Goal: Find specific page/section: Find specific page/section

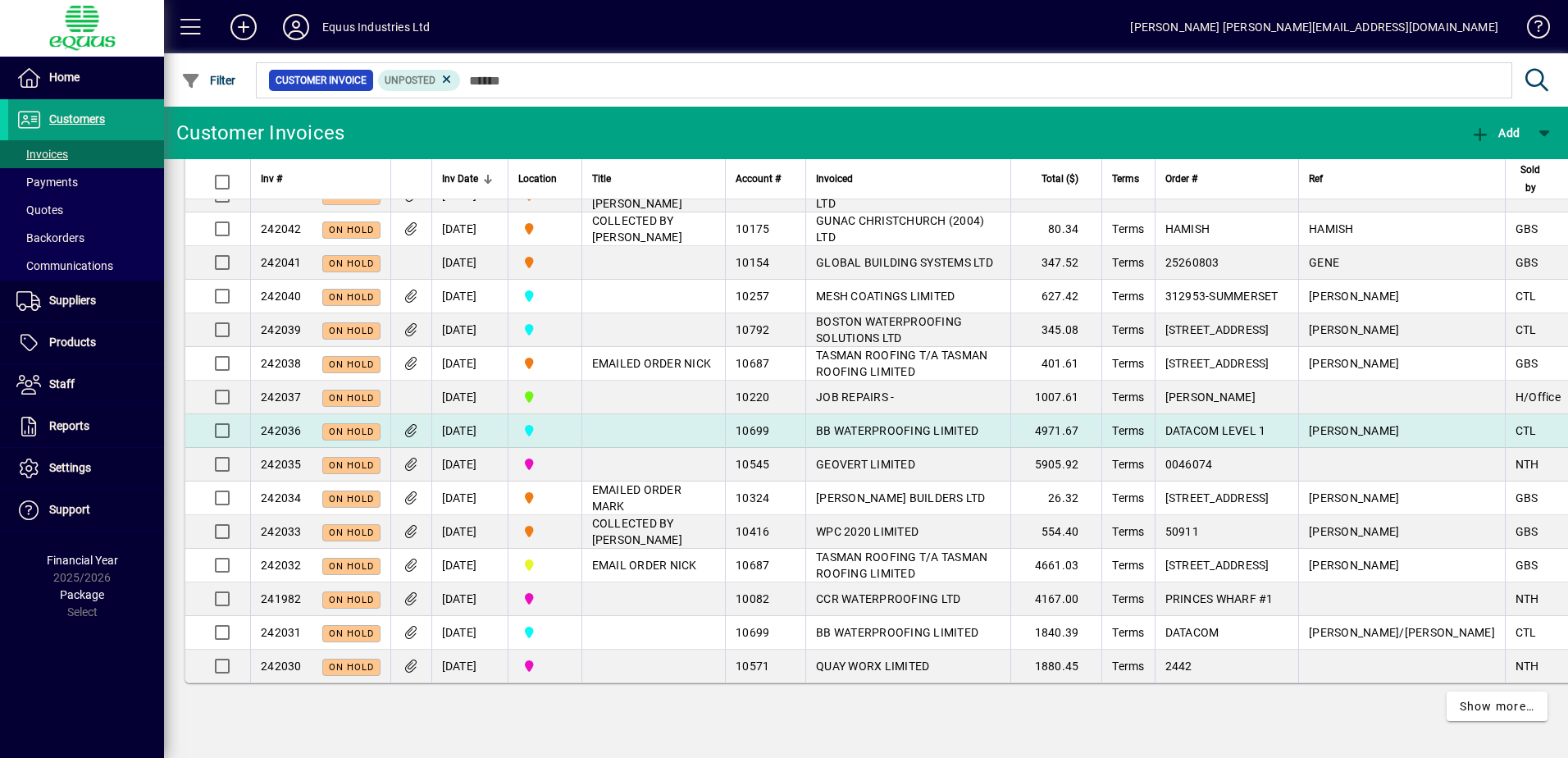
scroll to position [3460, 0]
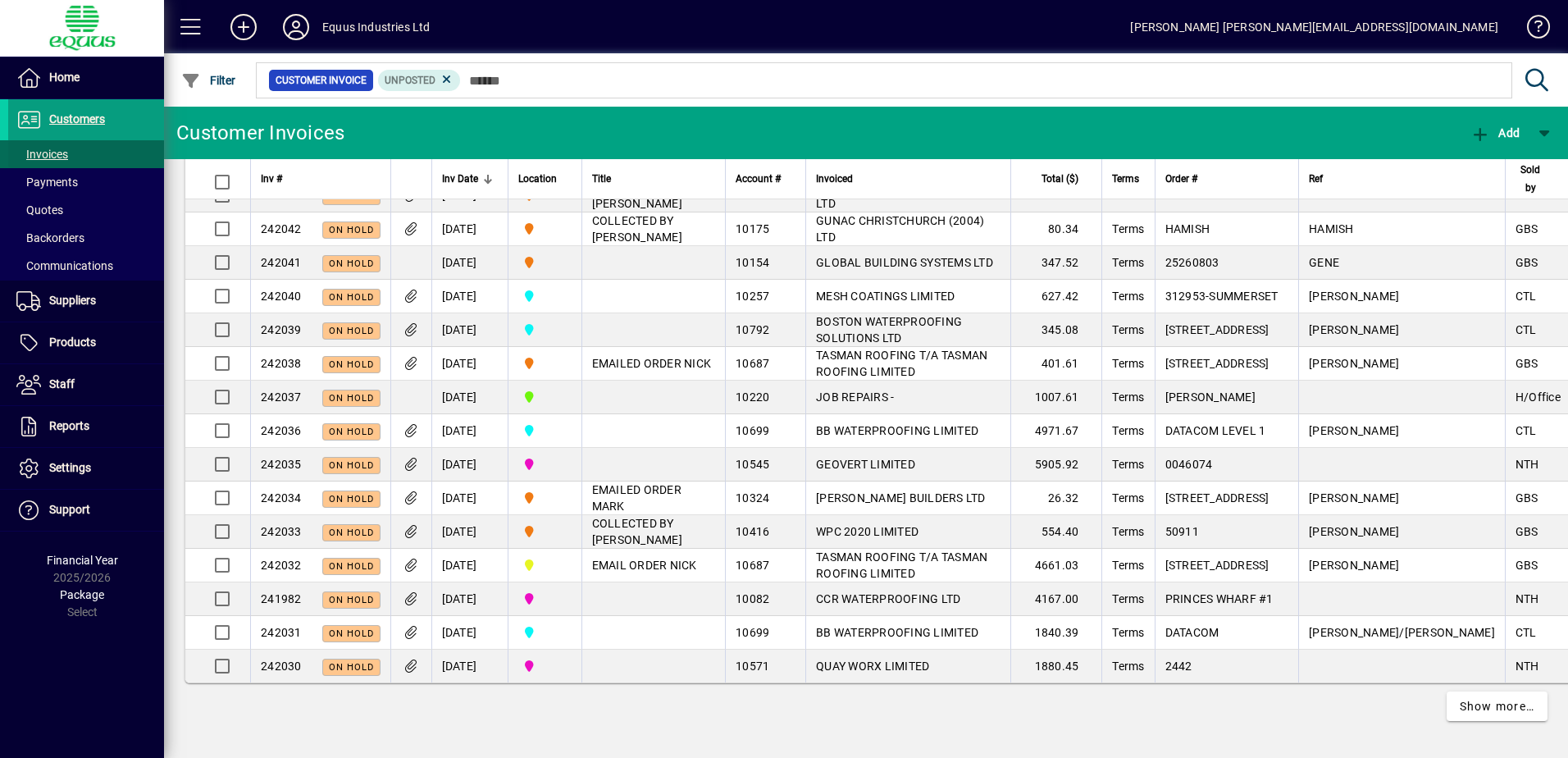
drag, startPoint x: 97, startPoint y: 154, endPoint x: 134, endPoint y: 152, distance: 37.1
click at [97, 154] on span at bounding box center [86, 154] width 156 height 39
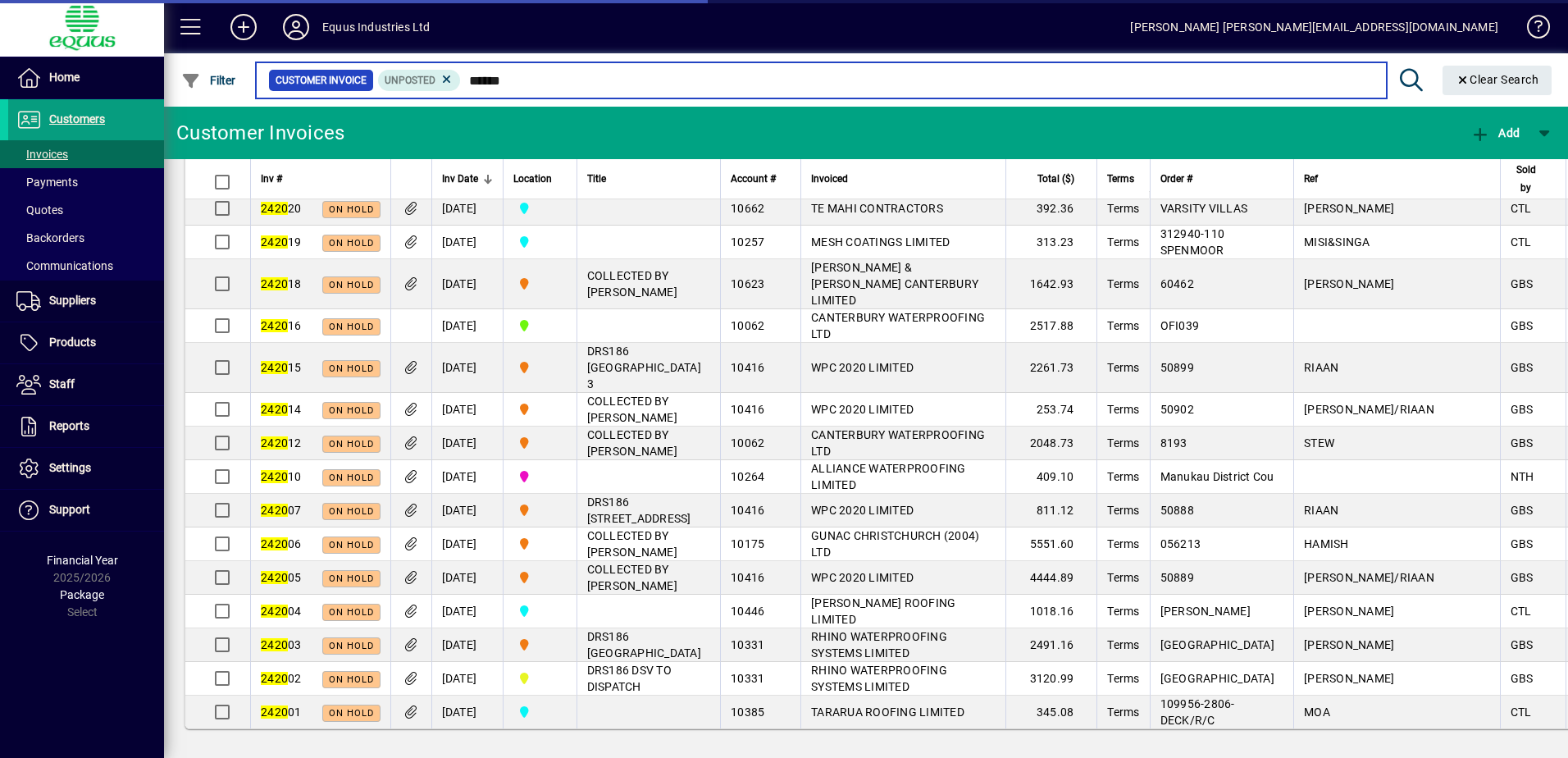
scroll to position [2541, 0]
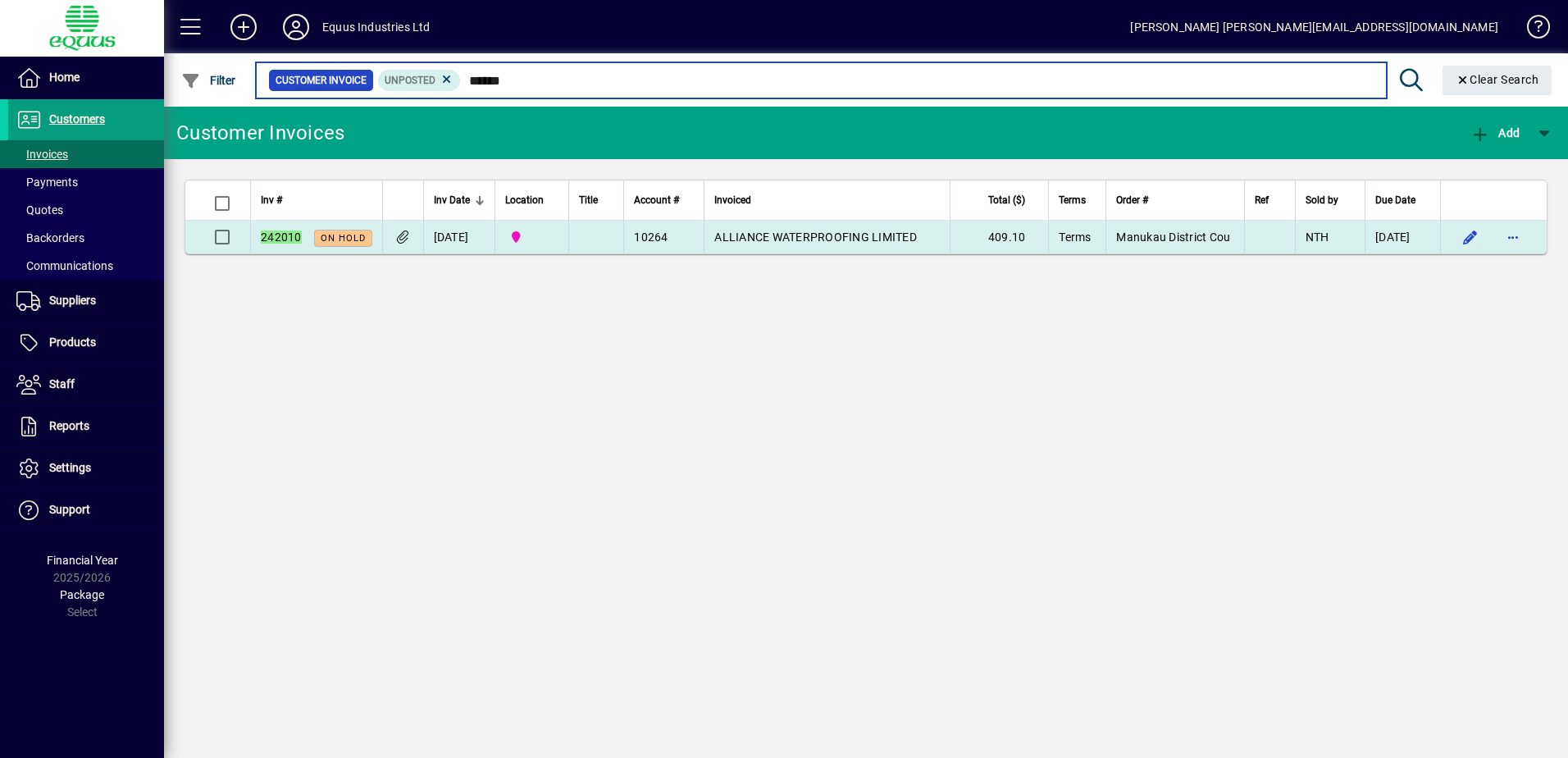
type input "******"
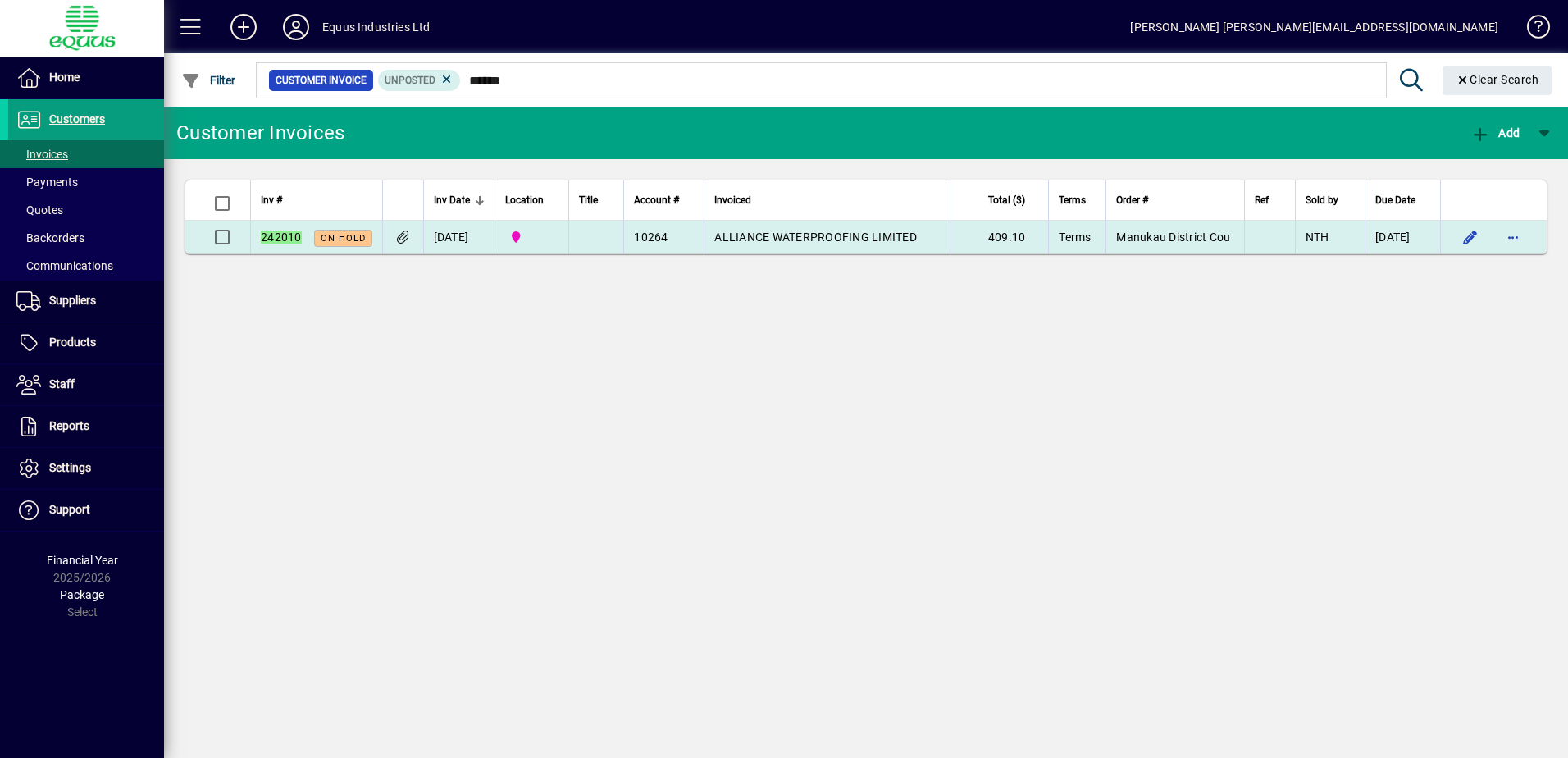
click at [742, 232] on span "ALLIANCE WATERPROOFING LIMITED" at bounding box center [816, 237] width 202 height 13
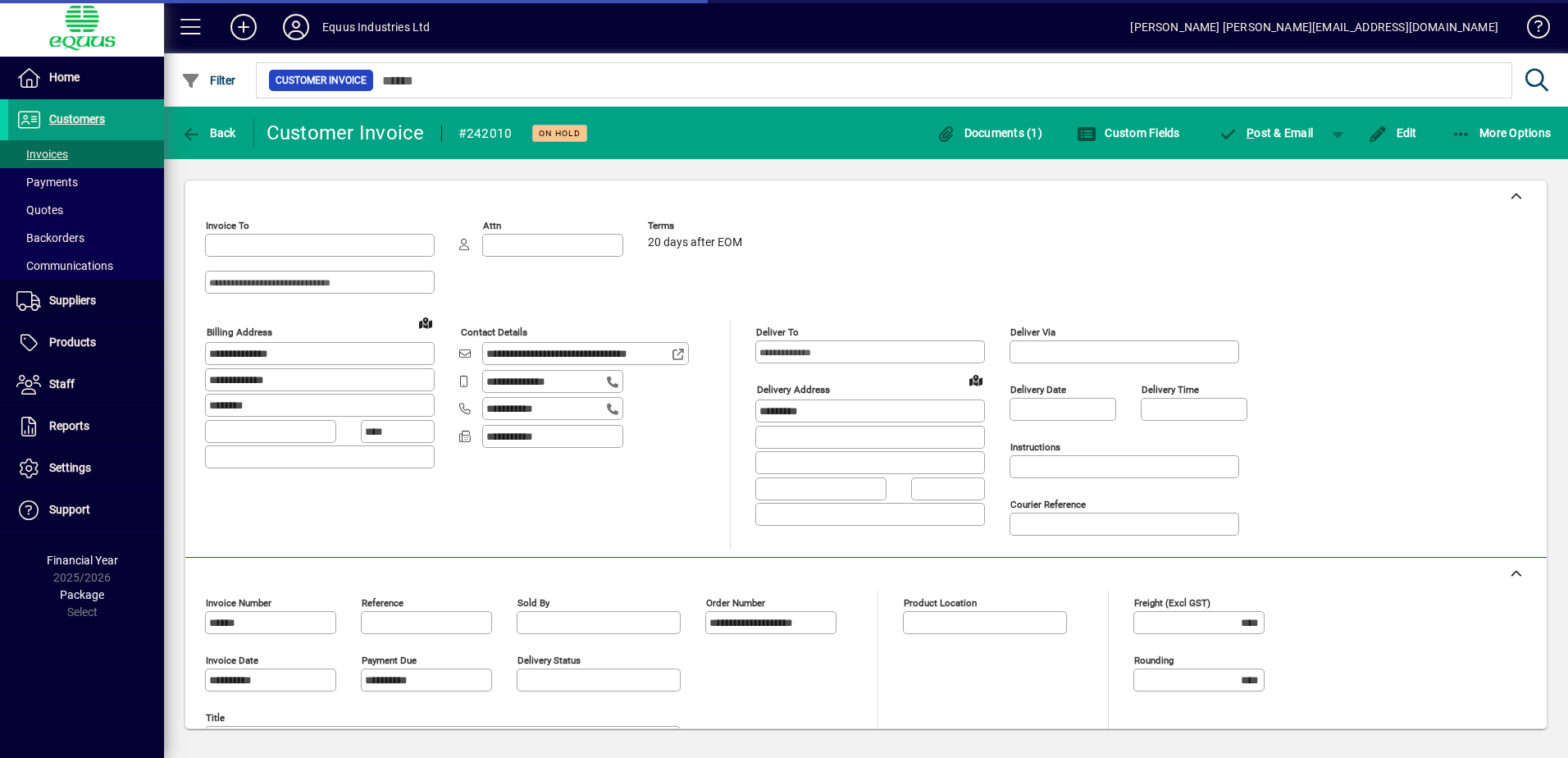
type input "**********"
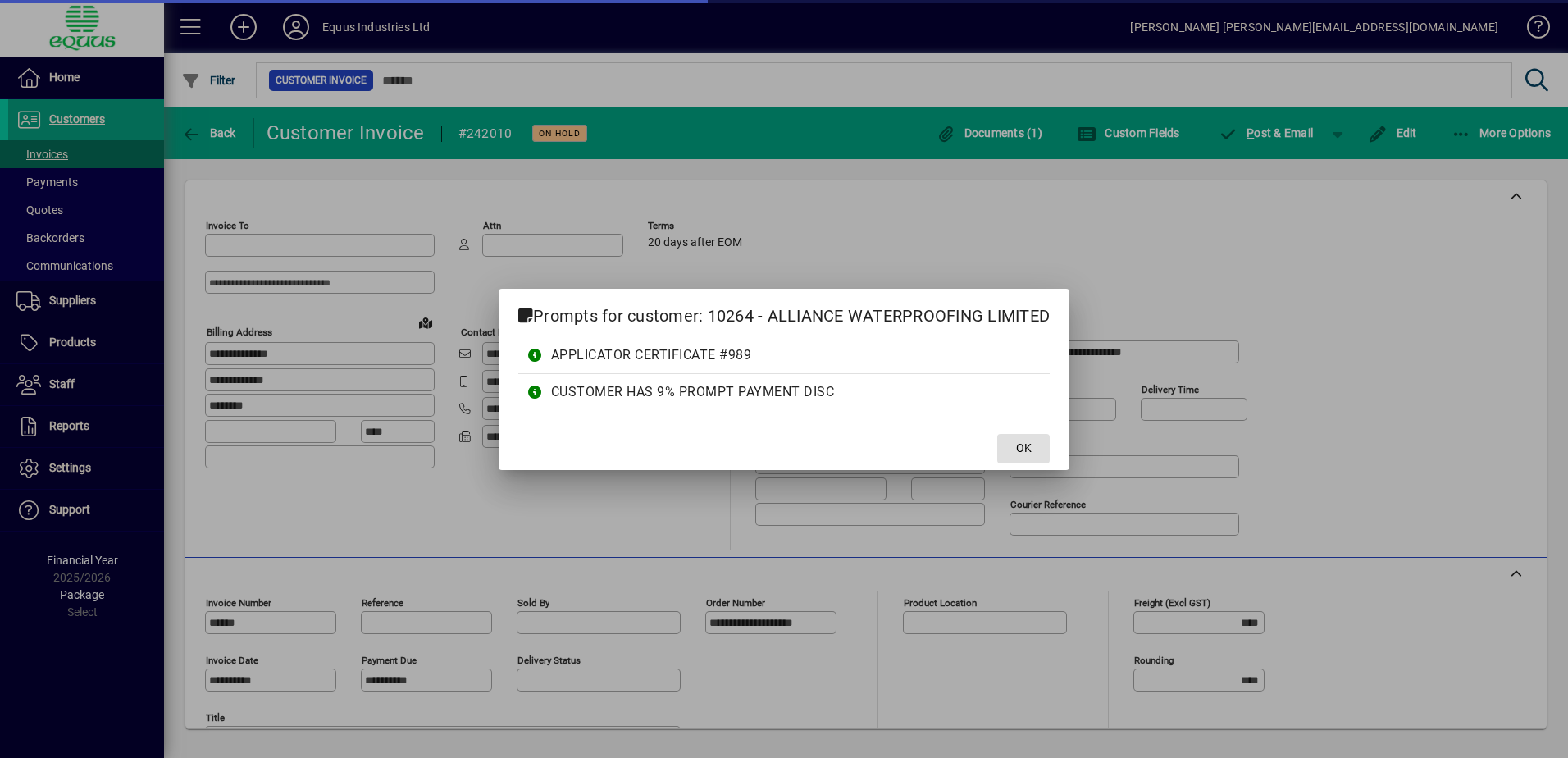
type input "**********"
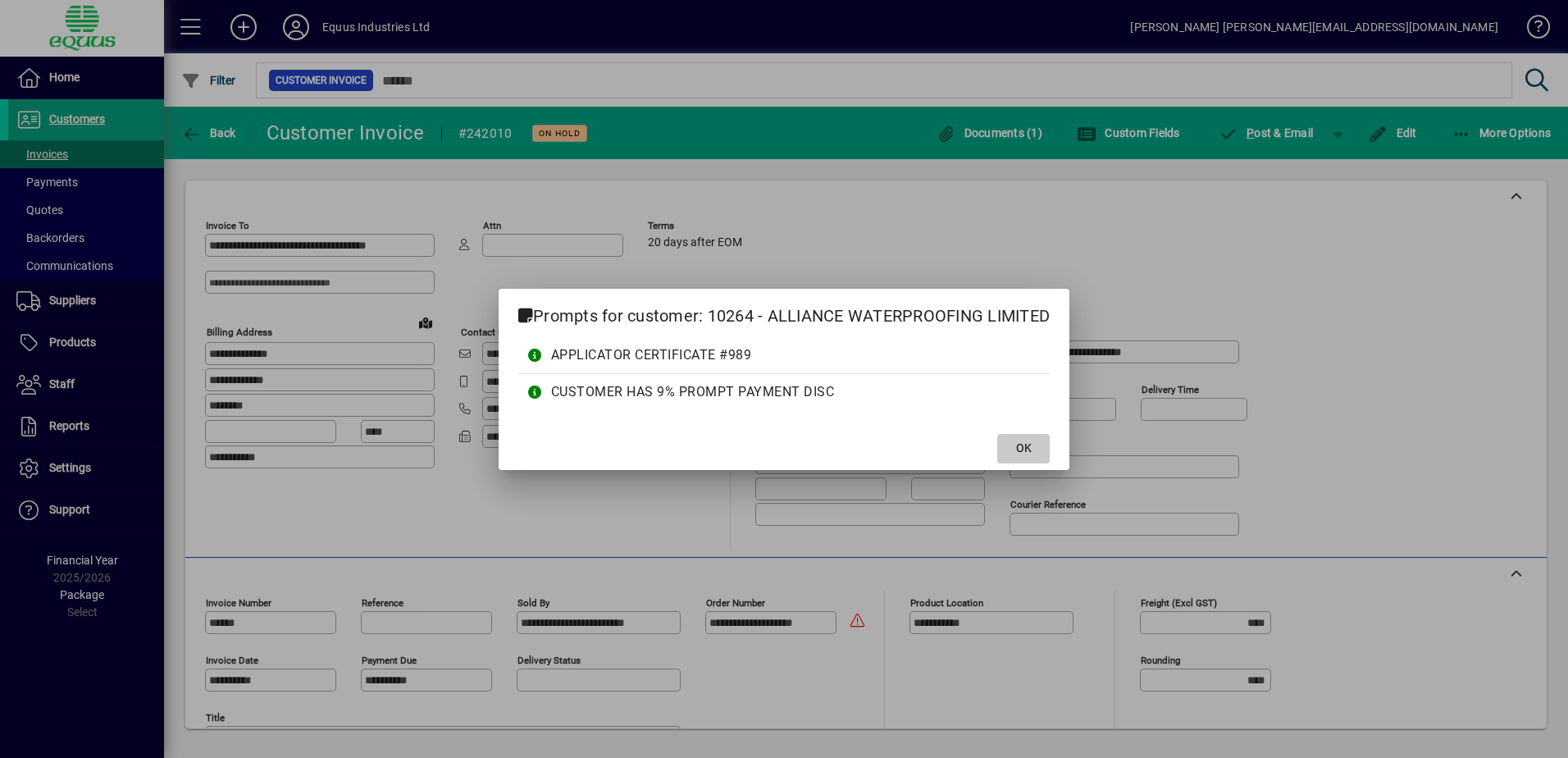
click at [1022, 441] on span "OK" at bounding box center [1024, 448] width 15 height 17
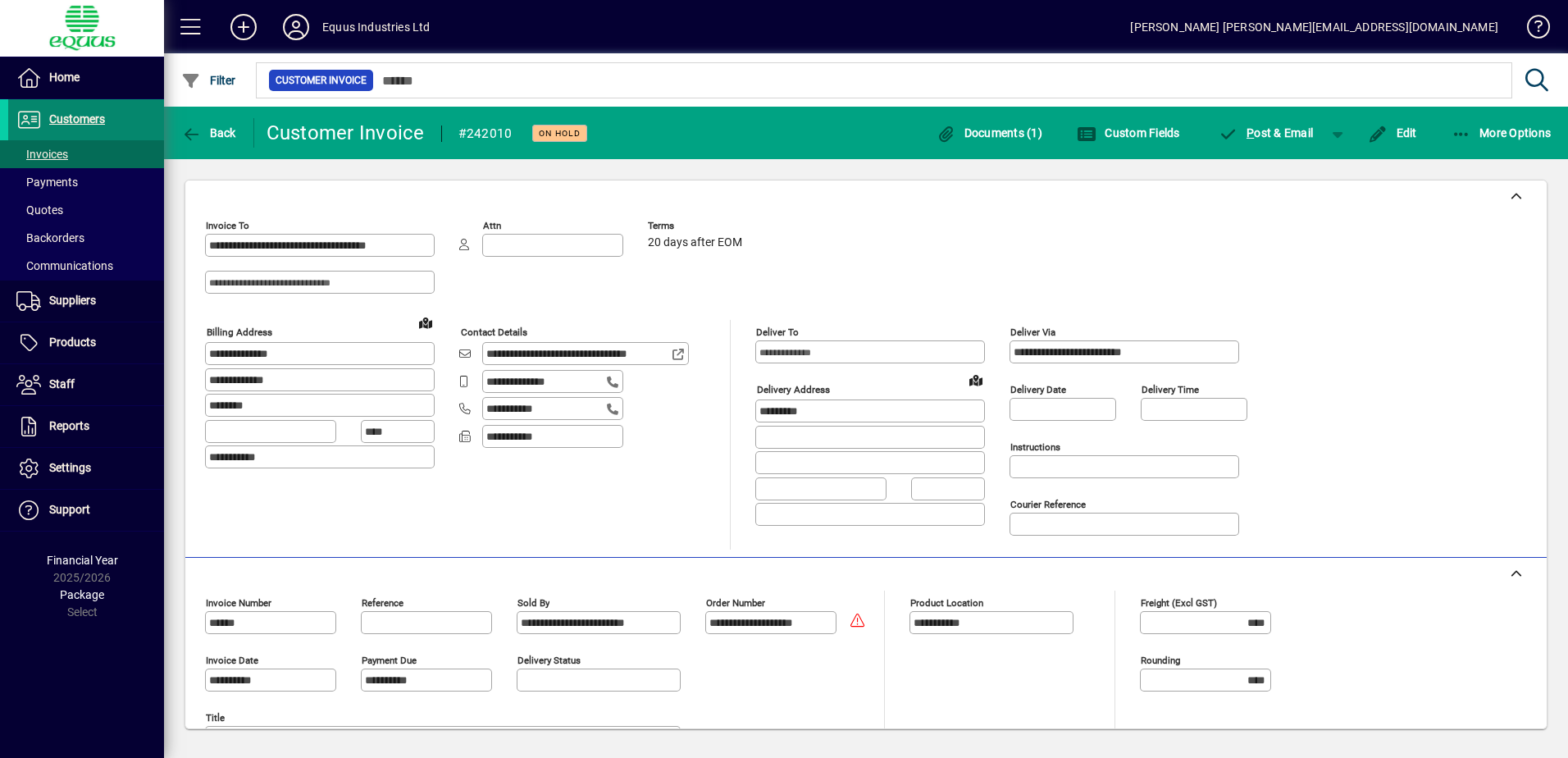
click at [83, 116] on span "Customers" at bounding box center [77, 118] width 56 height 13
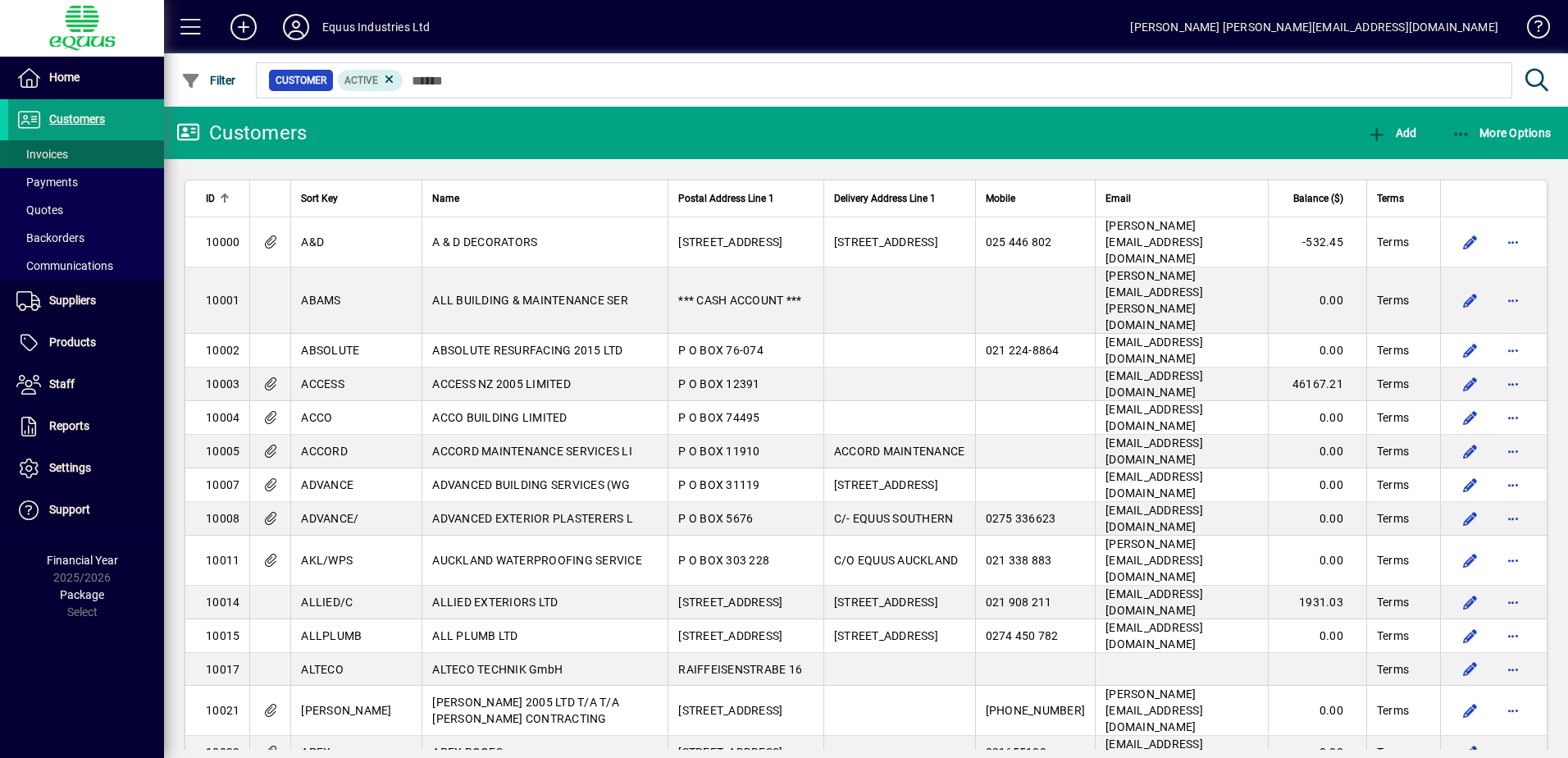
drag, startPoint x: 59, startPoint y: 108, endPoint x: 57, endPoint y: 142, distance: 34.1
click at [59, 108] on span at bounding box center [86, 120] width 156 height 39
click at [54, 151] on span "Invoices" at bounding box center [42, 154] width 52 height 13
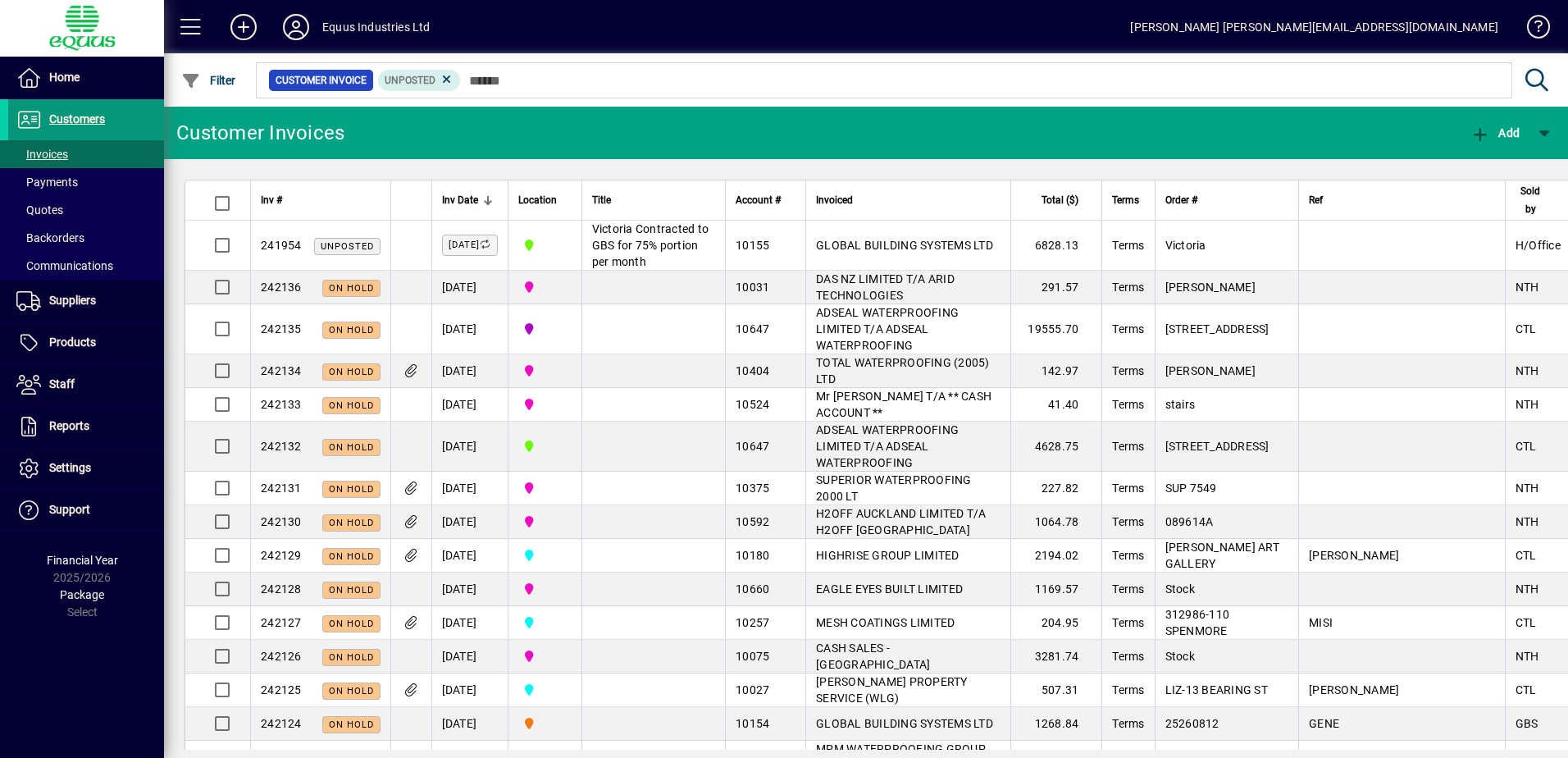
drag, startPoint x: 73, startPoint y: 119, endPoint x: 72, endPoint y: 129, distance: 10.0
click at [73, 119] on span "Customers" at bounding box center [77, 118] width 56 height 13
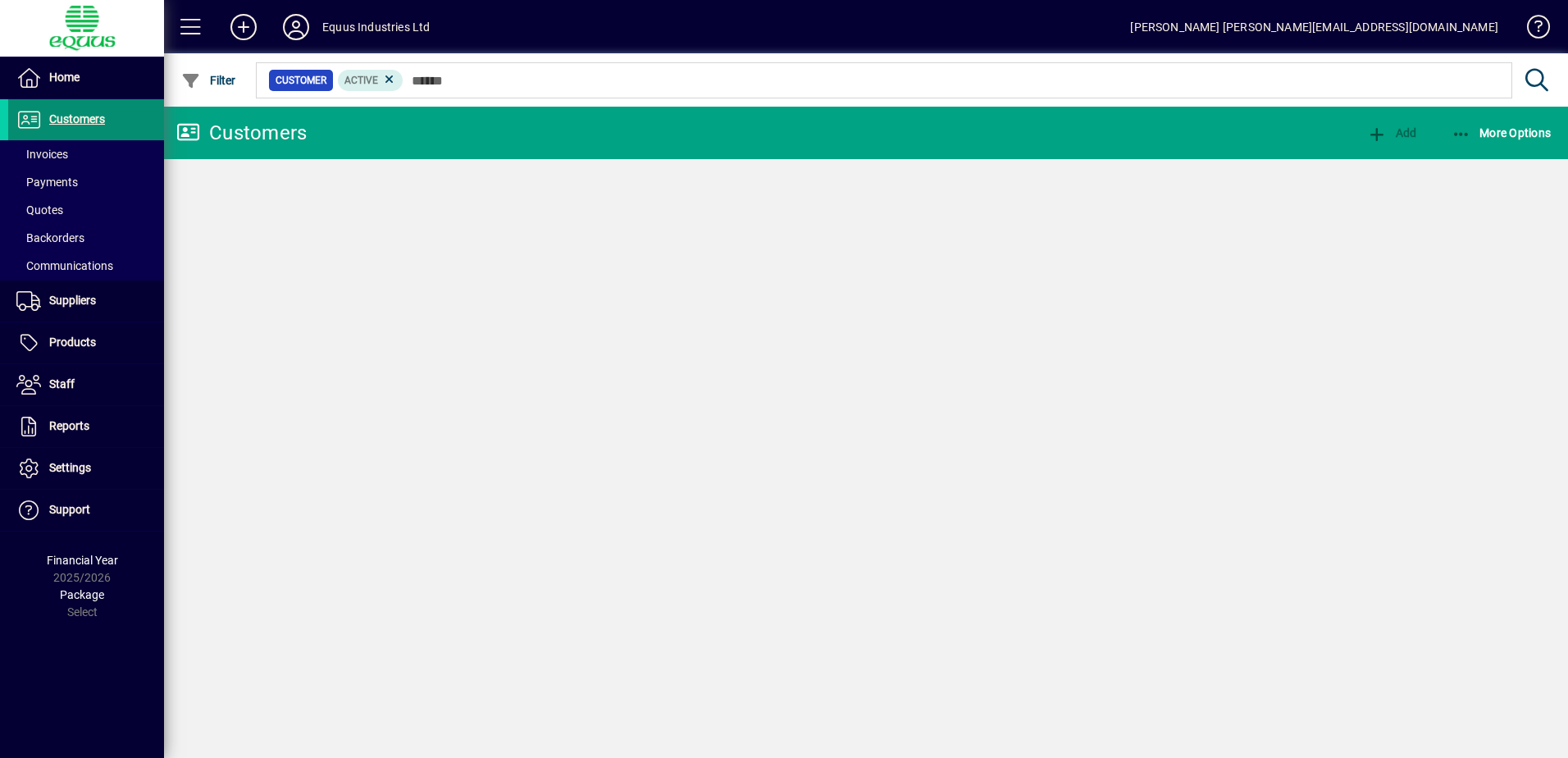
click at [64, 151] on span "Invoices" at bounding box center [42, 154] width 52 height 13
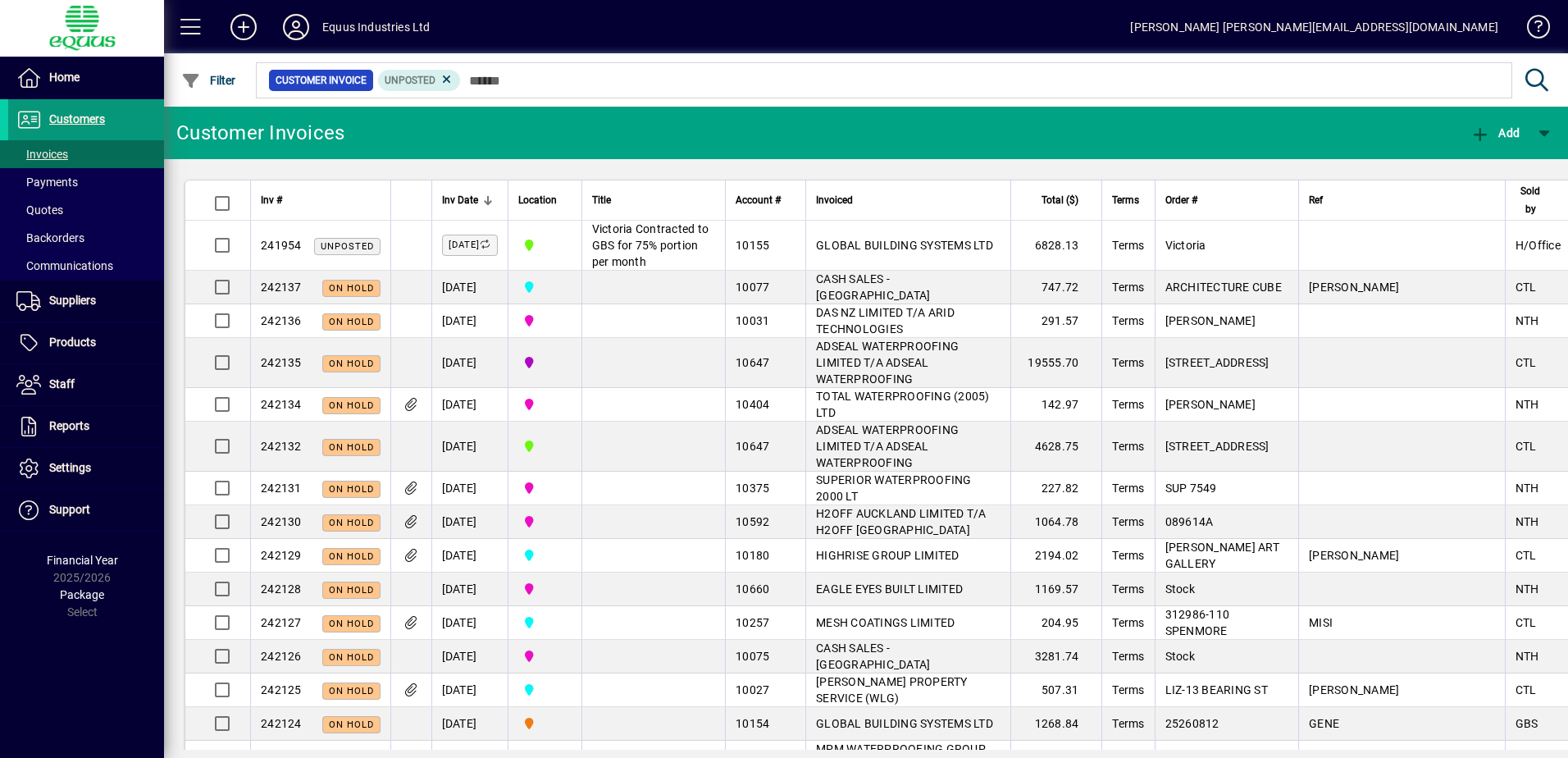
drag, startPoint x: 73, startPoint y: 112, endPoint x: 57, endPoint y: 135, distance: 28.0
click at [73, 112] on span "Customers" at bounding box center [77, 118] width 56 height 13
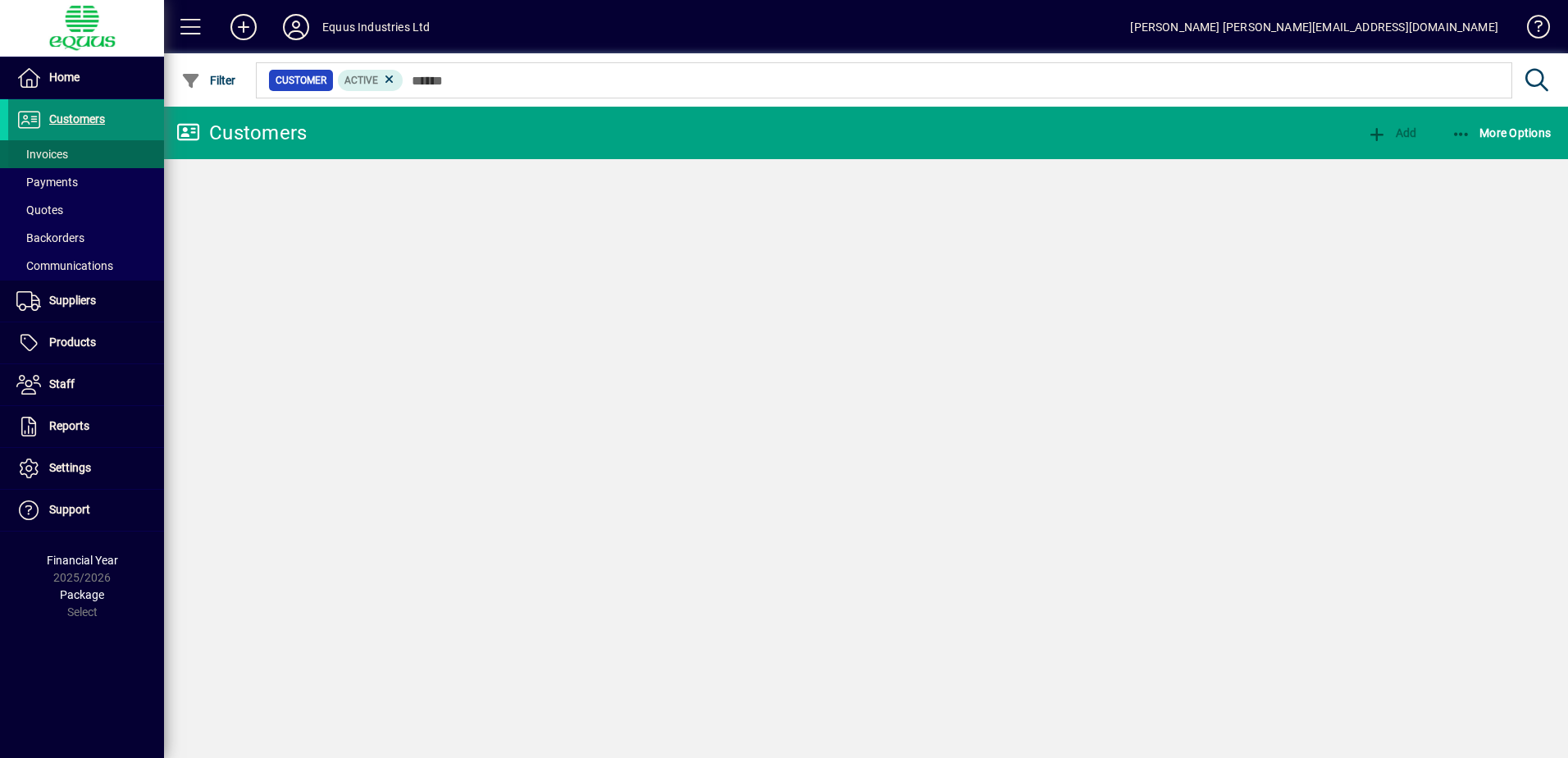
click at [54, 151] on span "Invoices" at bounding box center [42, 154] width 52 height 13
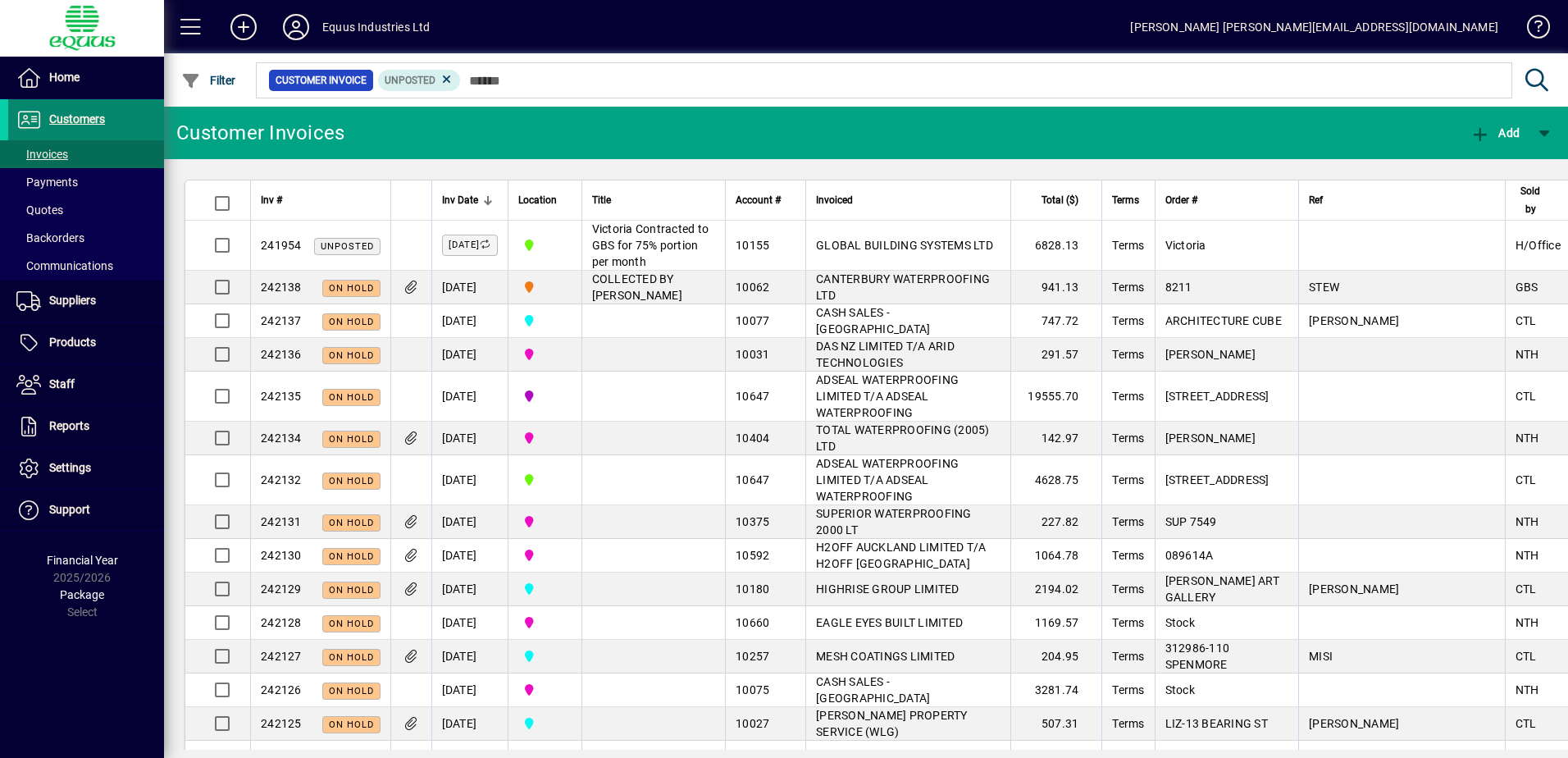
click at [82, 116] on span "Customers" at bounding box center [77, 118] width 56 height 13
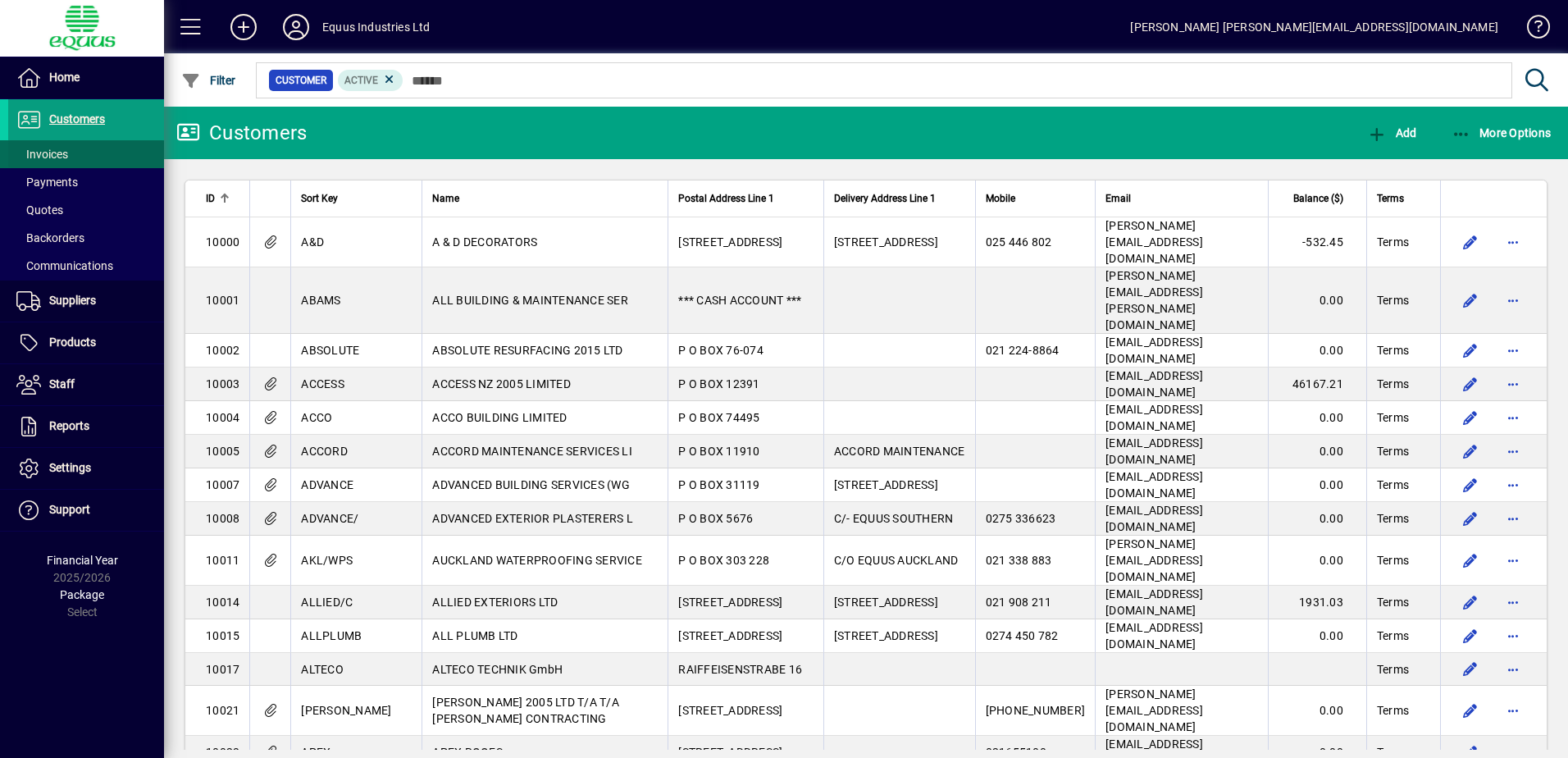
click at [64, 155] on span "Invoices" at bounding box center [42, 154] width 52 height 13
